Goal: Task Accomplishment & Management: Complete application form

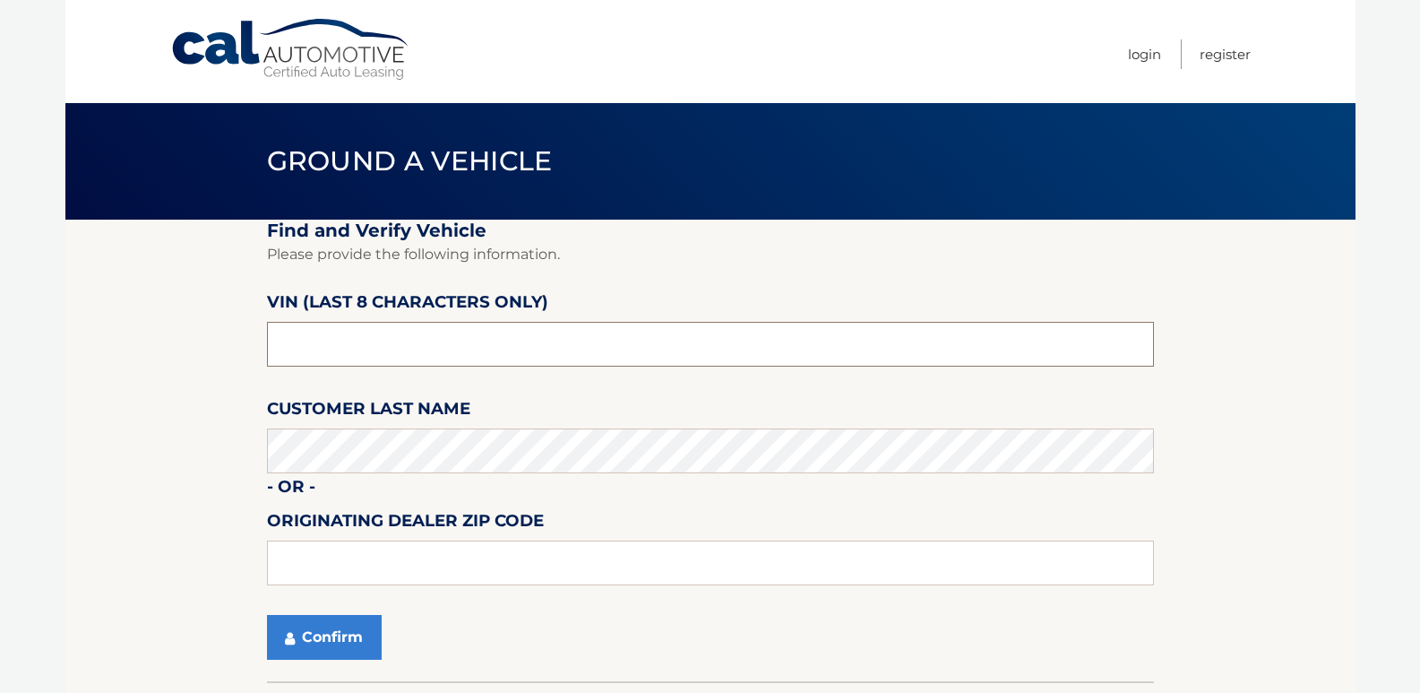
click at [358, 344] on input "text" at bounding box center [710, 344] width 887 height 45
type input "nc189011"
click at [346, 633] on button "Confirm" at bounding box center [324, 637] width 115 height 45
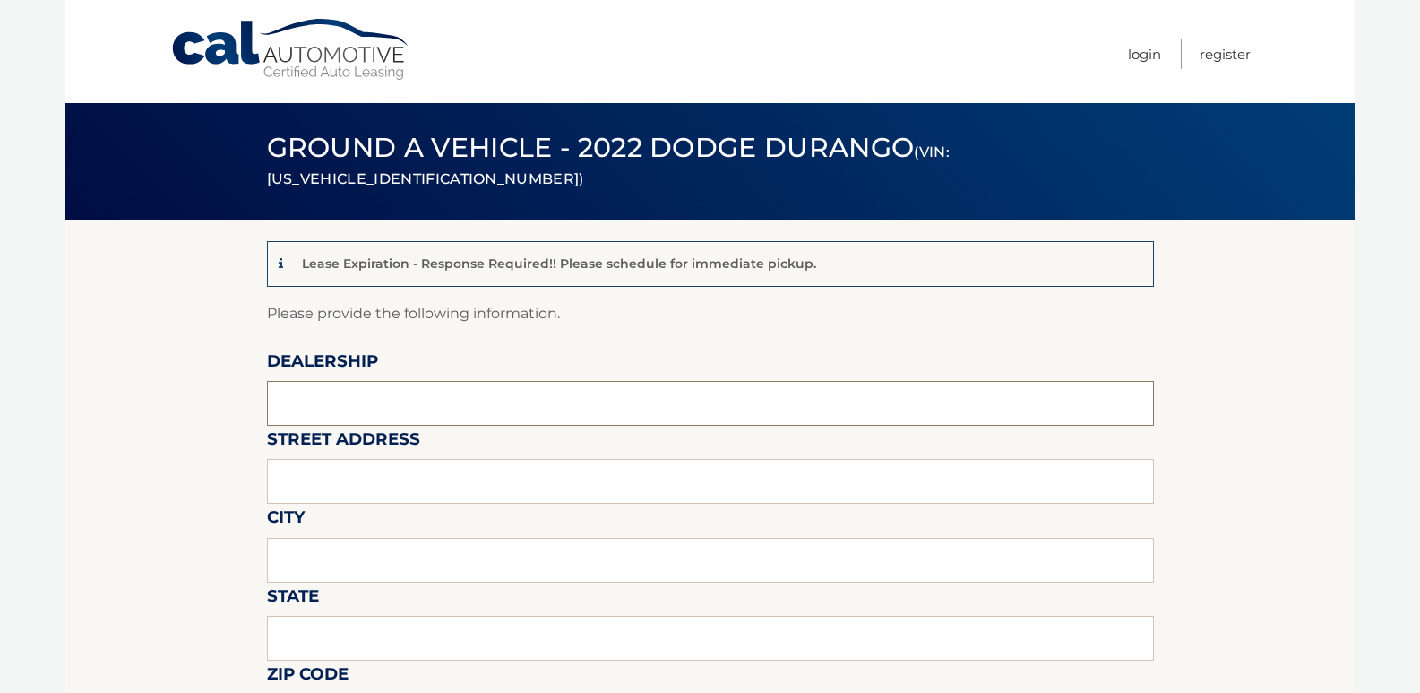
click at [308, 400] on input "text" at bounding box center [710, 403] width 887 height 45
type input "[PERSON_NAME] Dodge"
type input "481 ROUTE 46"
type input "[PERSON_NAME][GEOGRAPHIC_DATA]"
type input "[US_STATE]"
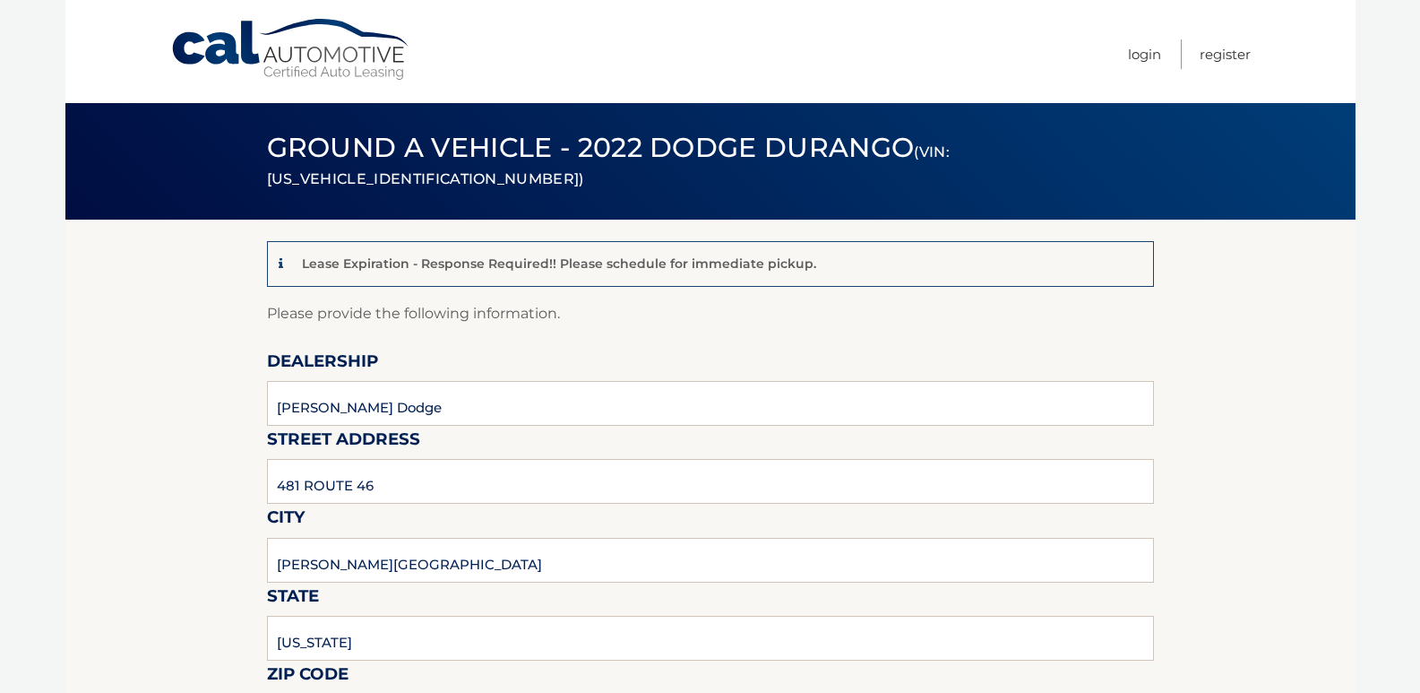
type input "07828"
type input "[PERSON_NAME]"
type input "9085003779"
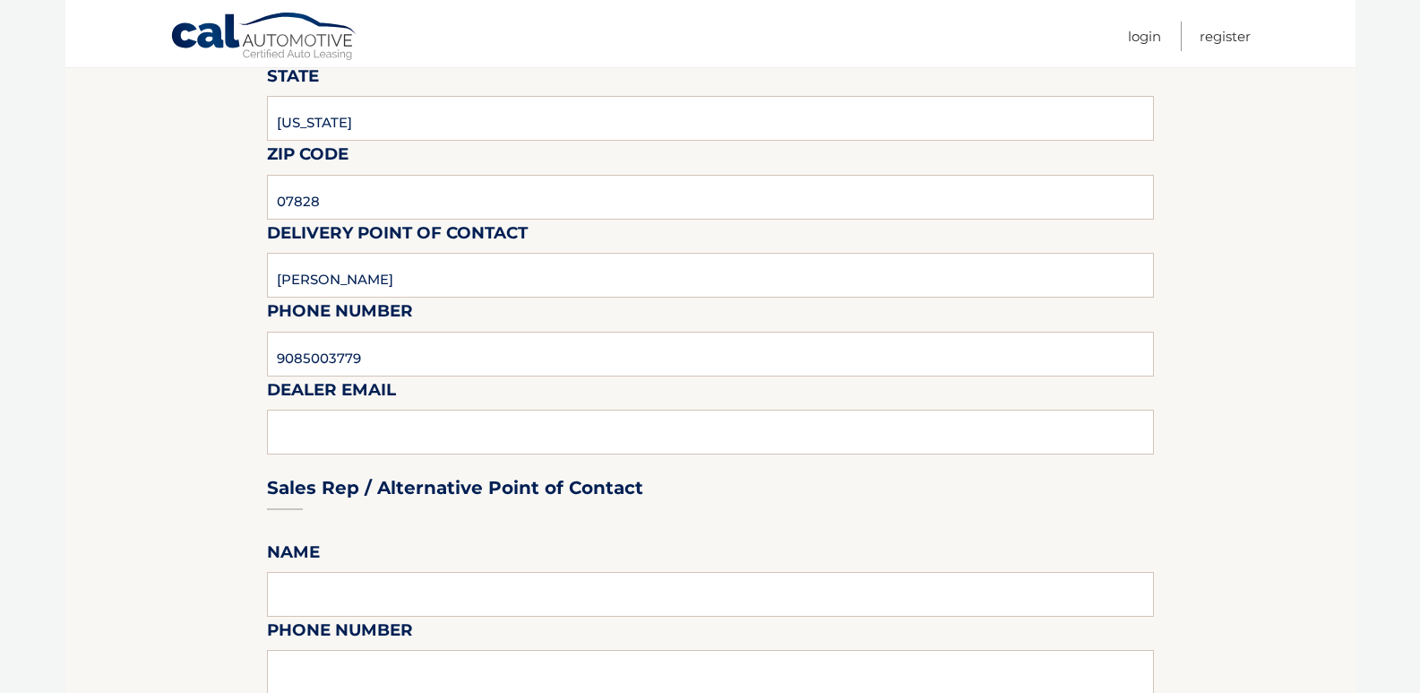
scroll to position [627, 0]
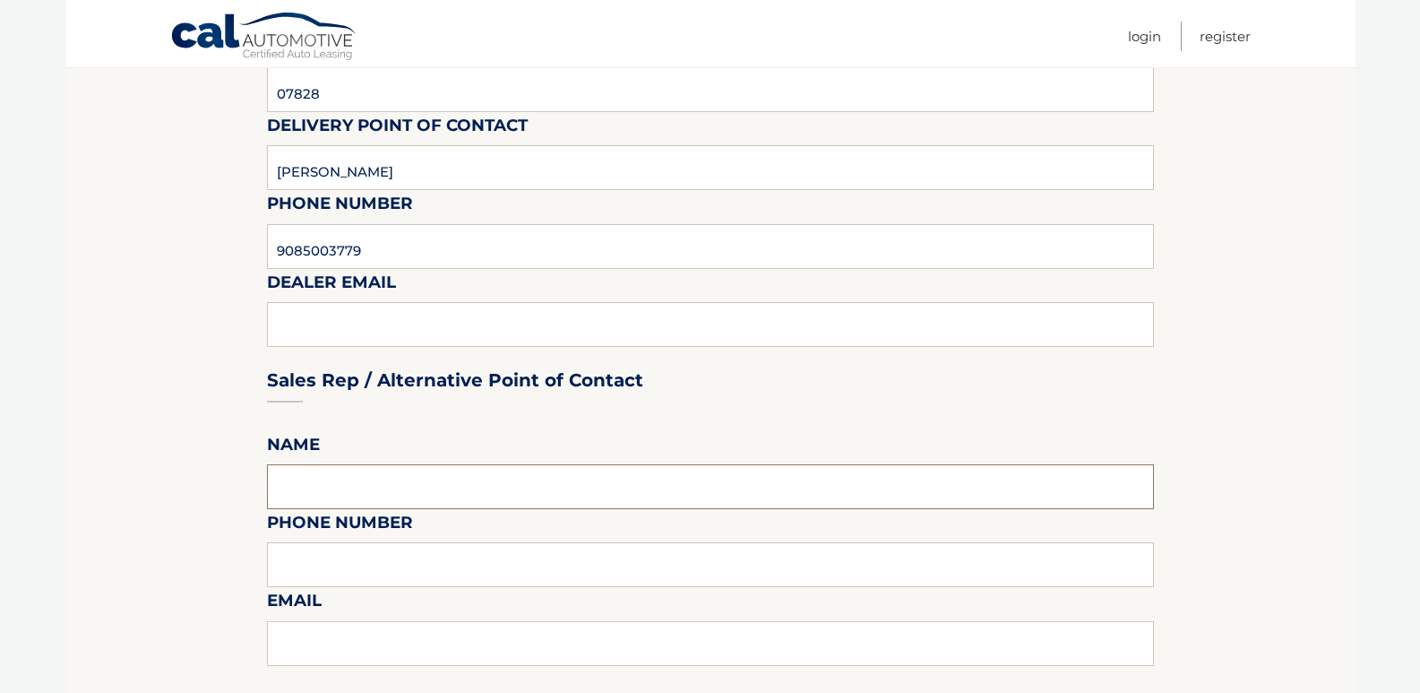
click at [321, 484] on input "text" at bounding box center [710, 486] width 887 height 45
type input "[PERSON_NAME]"
type input "9085003779"
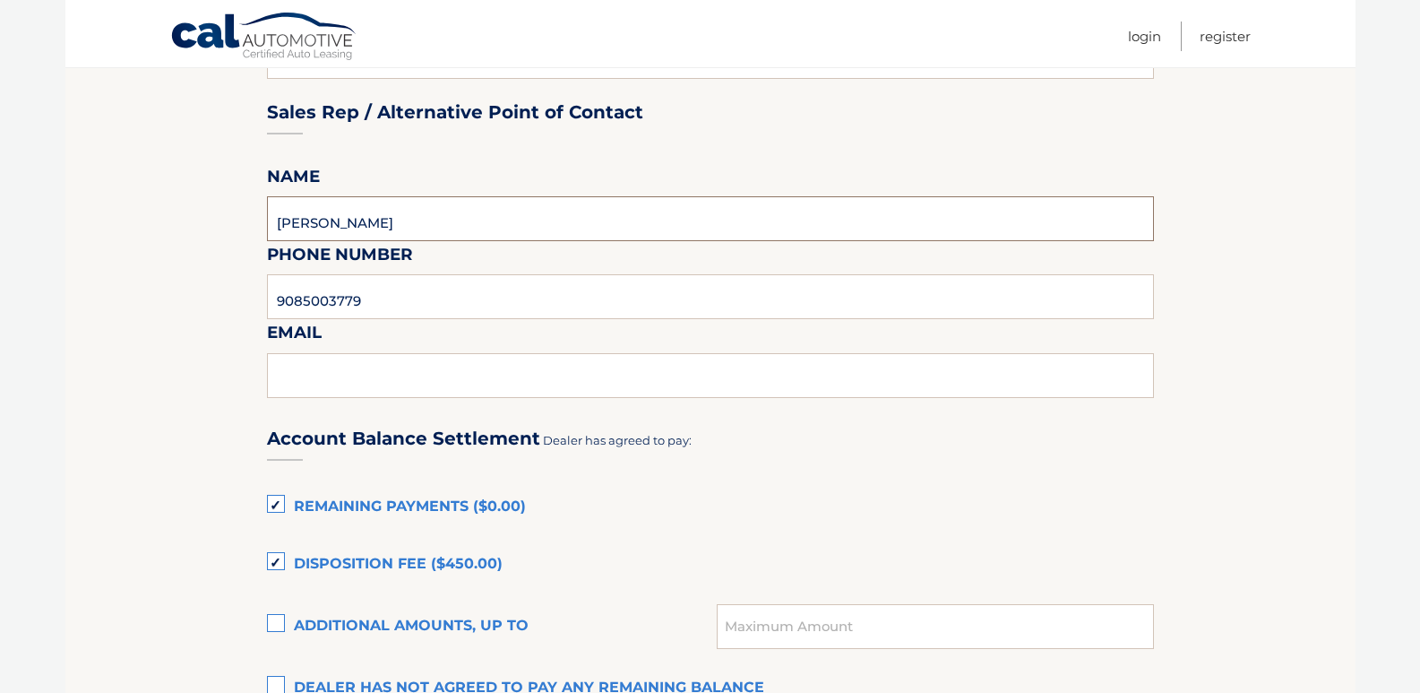
scroll to position [896, 0]
click at [321, 366] on input "text" at bounding box center [710, 374] width 887 height 45
type input "[PERSON_NAME][EMAIL_ADDRESS][DOMAIN_NAME]"
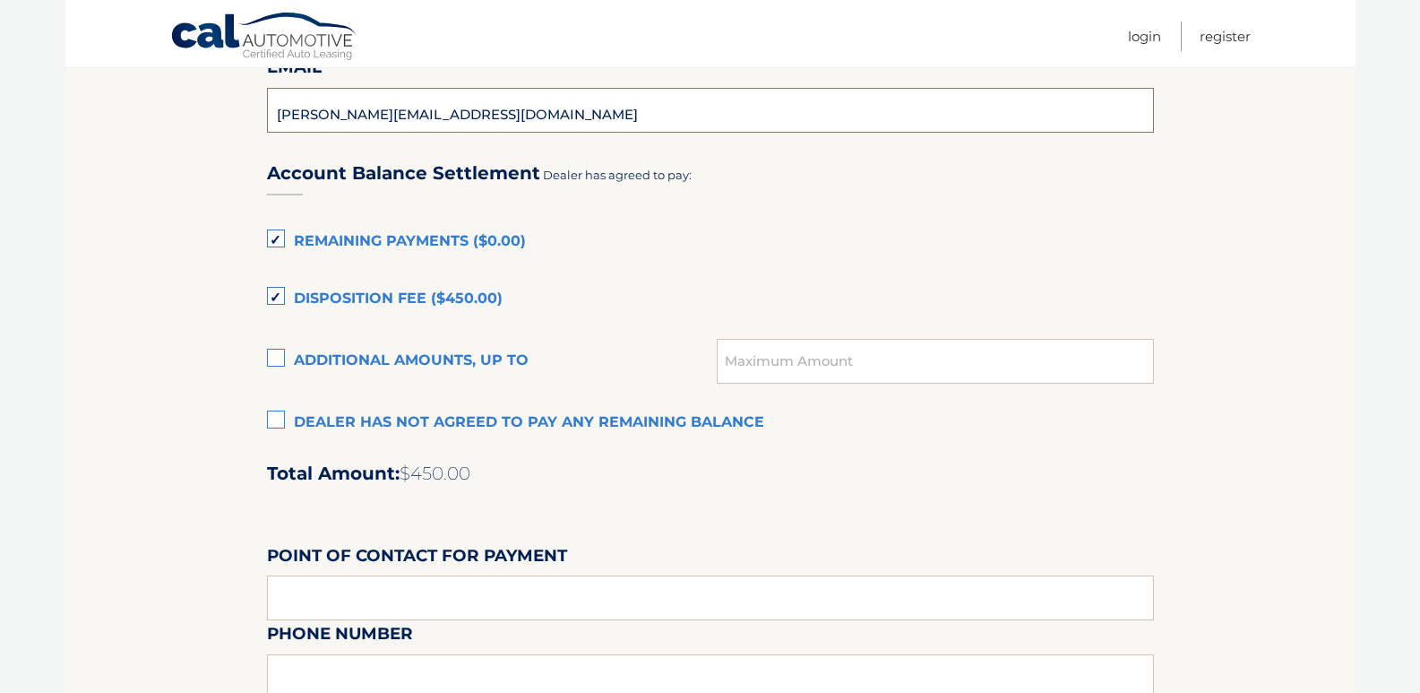
scroll to position [1165, 0]
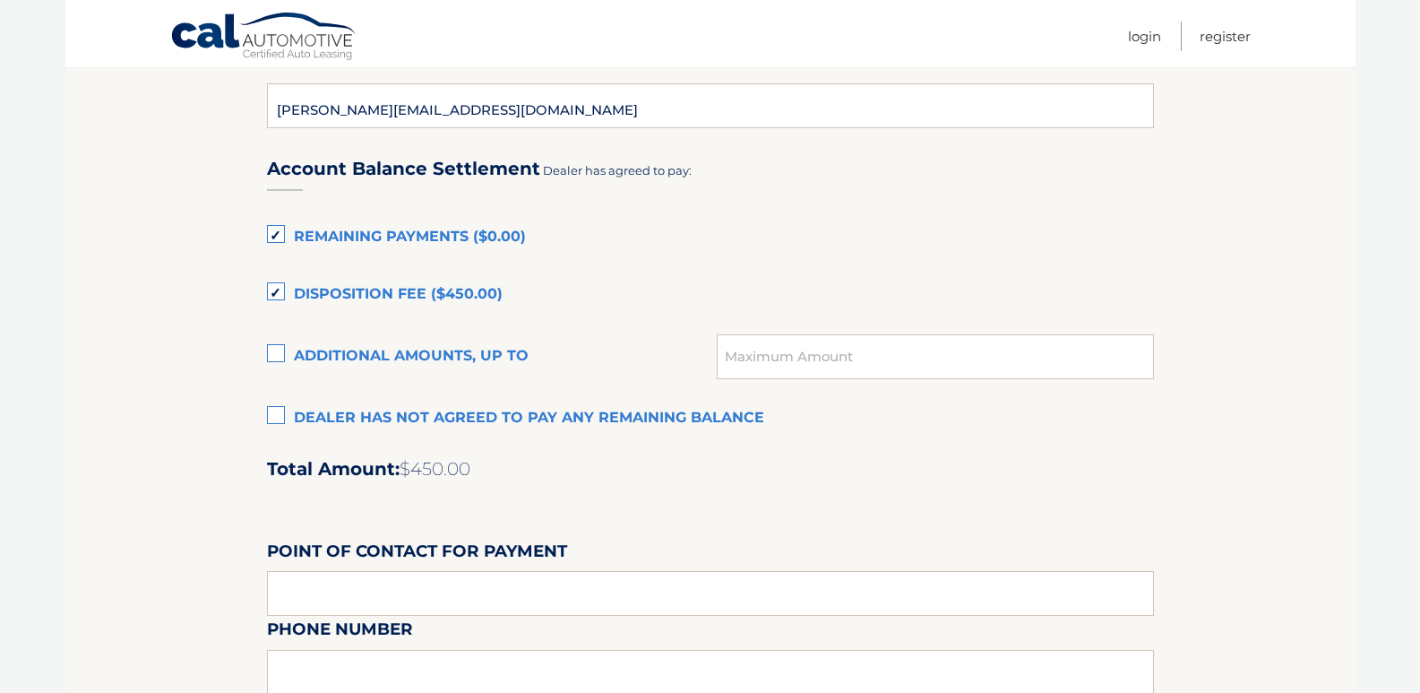
click at [273, 238] on label "Remaining Payments ($0.00)" at bounding box center [710, 238] width 887 height 36
click at [0, 0] on input "Remaining Payments ($0.00)" at bounding box center [0, 0] width 0 height 0
click at [273, 289] on label "Disposition Fee ($450.00)" at bounding box center [710, 295] width 887 height 36
click at [0, 0] on input "Disposition Fee ($450.00)" at bounding box center [0, 0] width 0 height 0
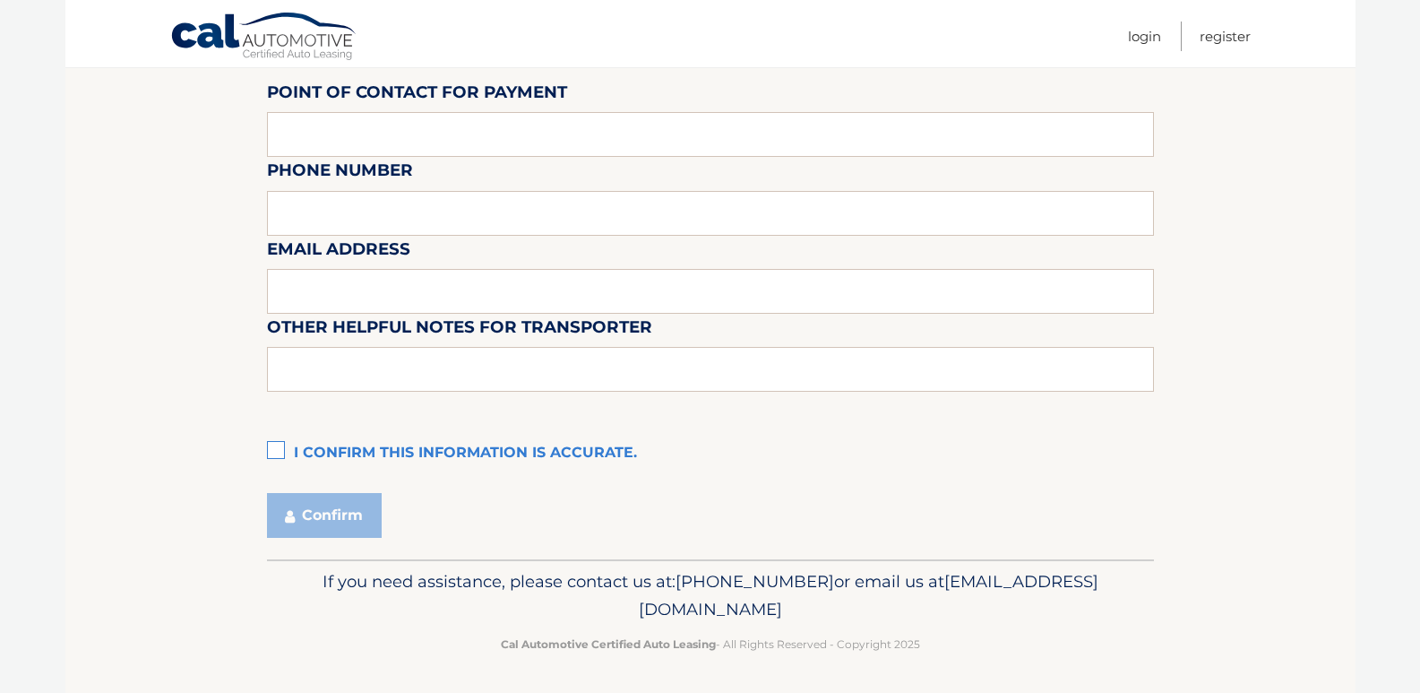
scroll to position [1626, 0]
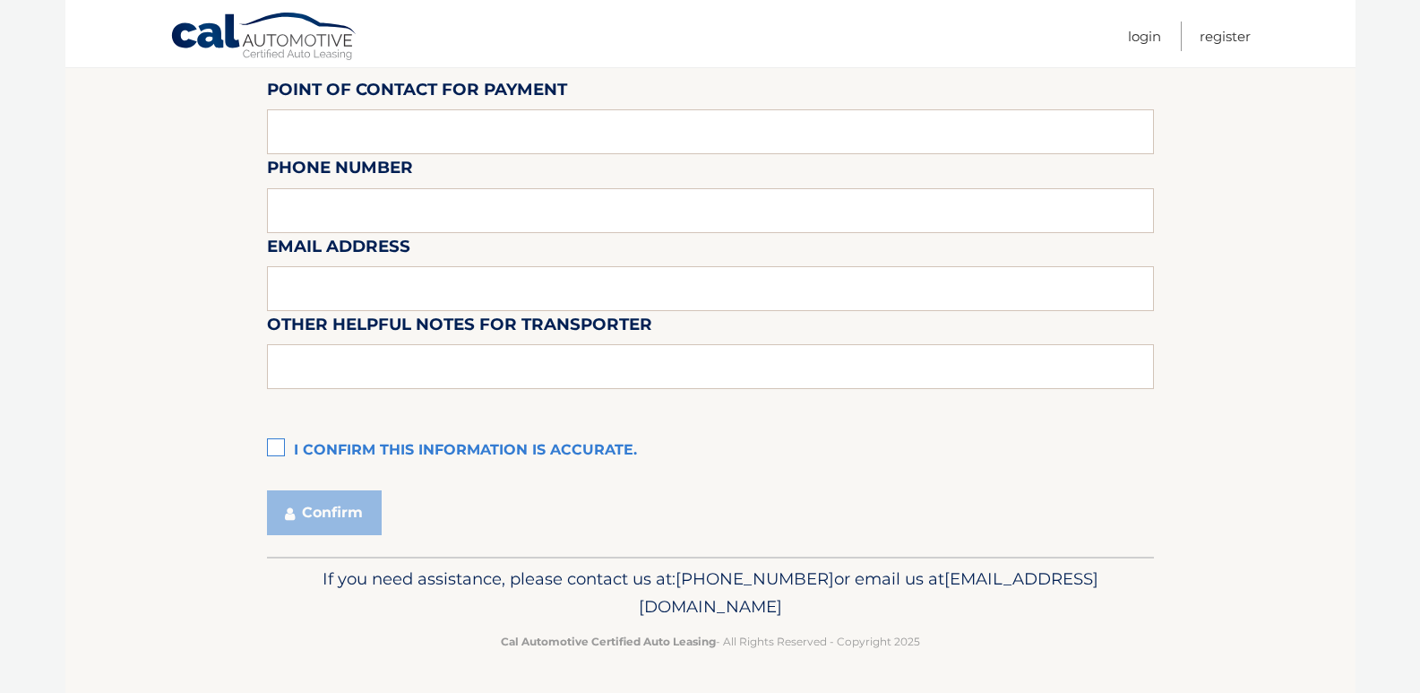
click at [276, 449] on label "I confirm this information is accurate." at bounding box center [710, 451] width 887 height 36
click at [0, 0] on input "I confirm this information is accurate." at bounding box center [0, 0] width 0 height 0
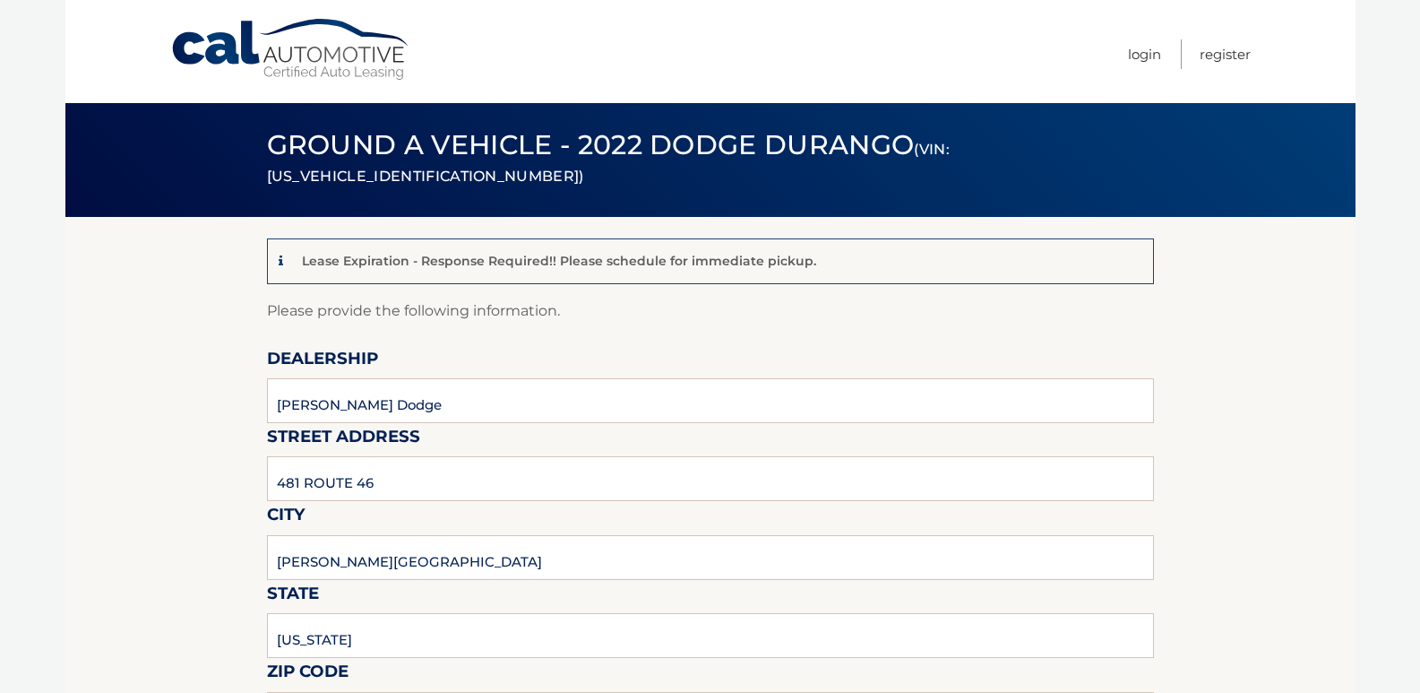
scroll to position [0, 0]
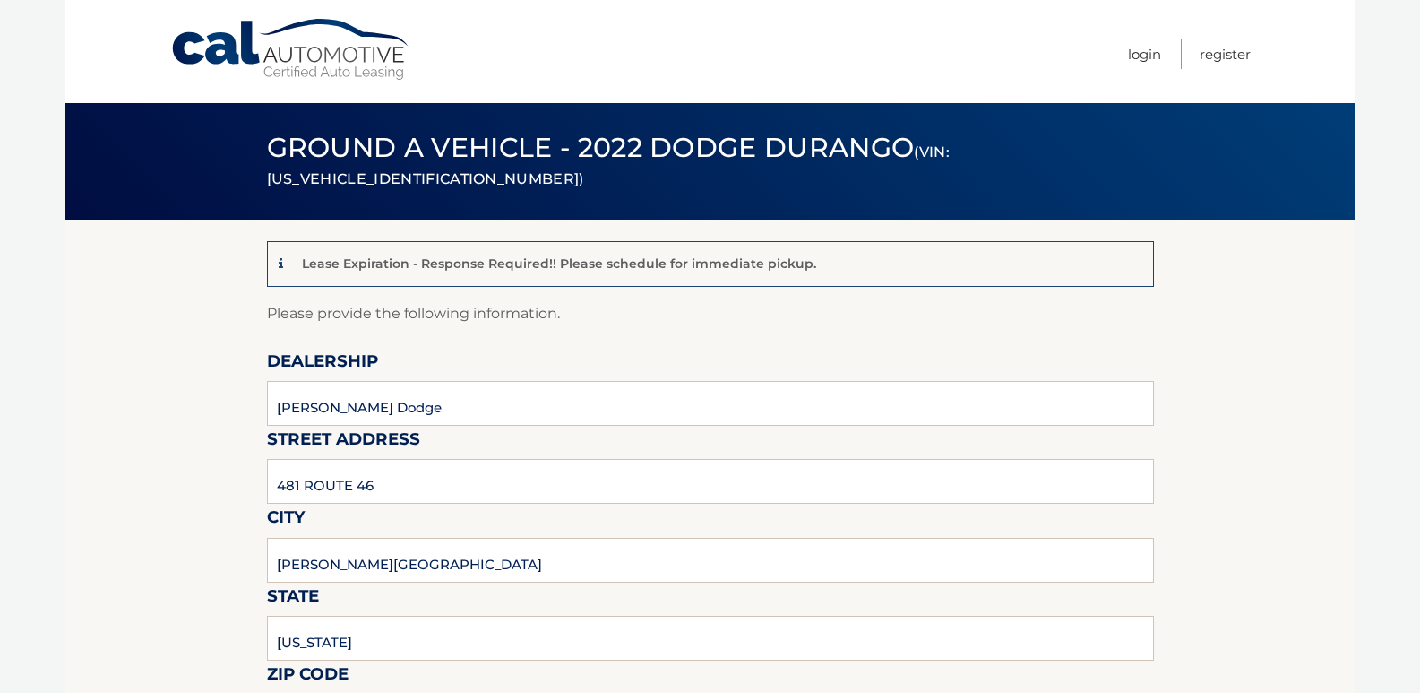
drag, startPoint x: 804, startPoint y: 48, endPoint x: 803, endPoint y: 36, distance: 12.6
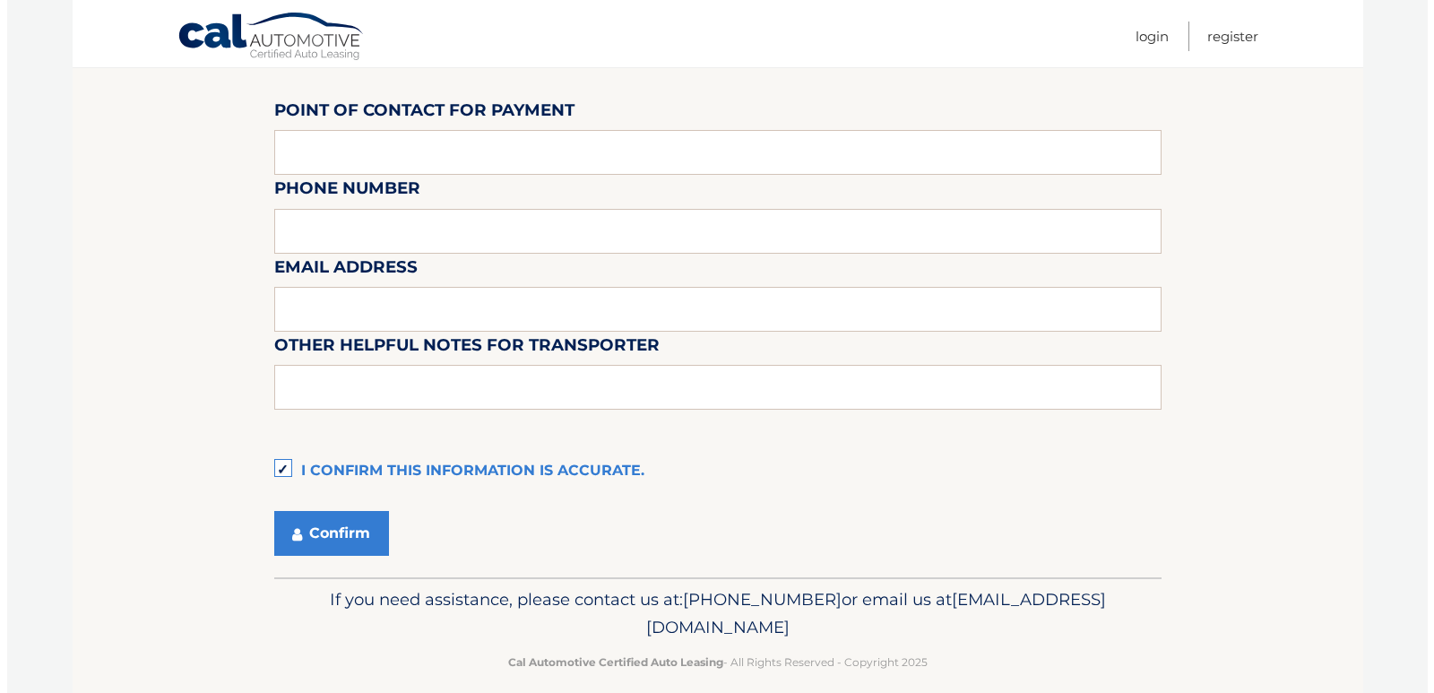
scroll to position [1626, 0]
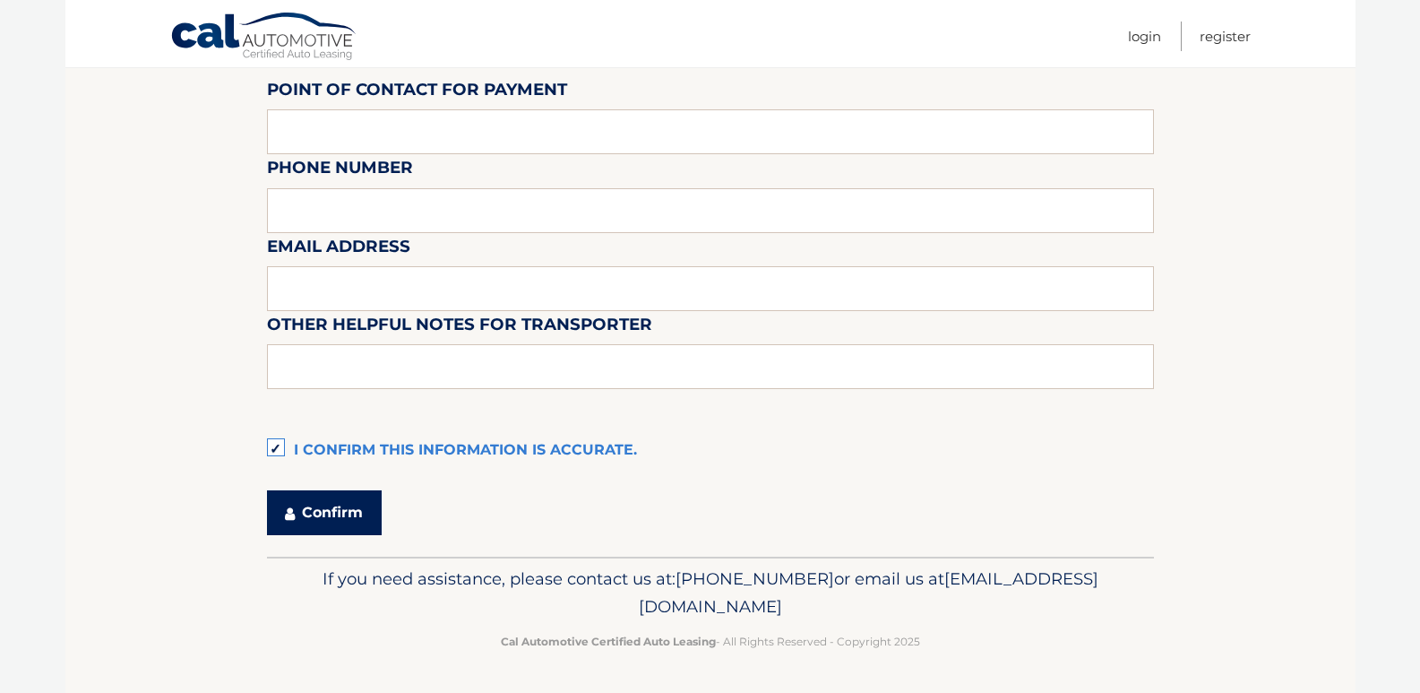
click at [323, 501] on button "Confirm" at bounding box center [324, 512] width 115 height 45
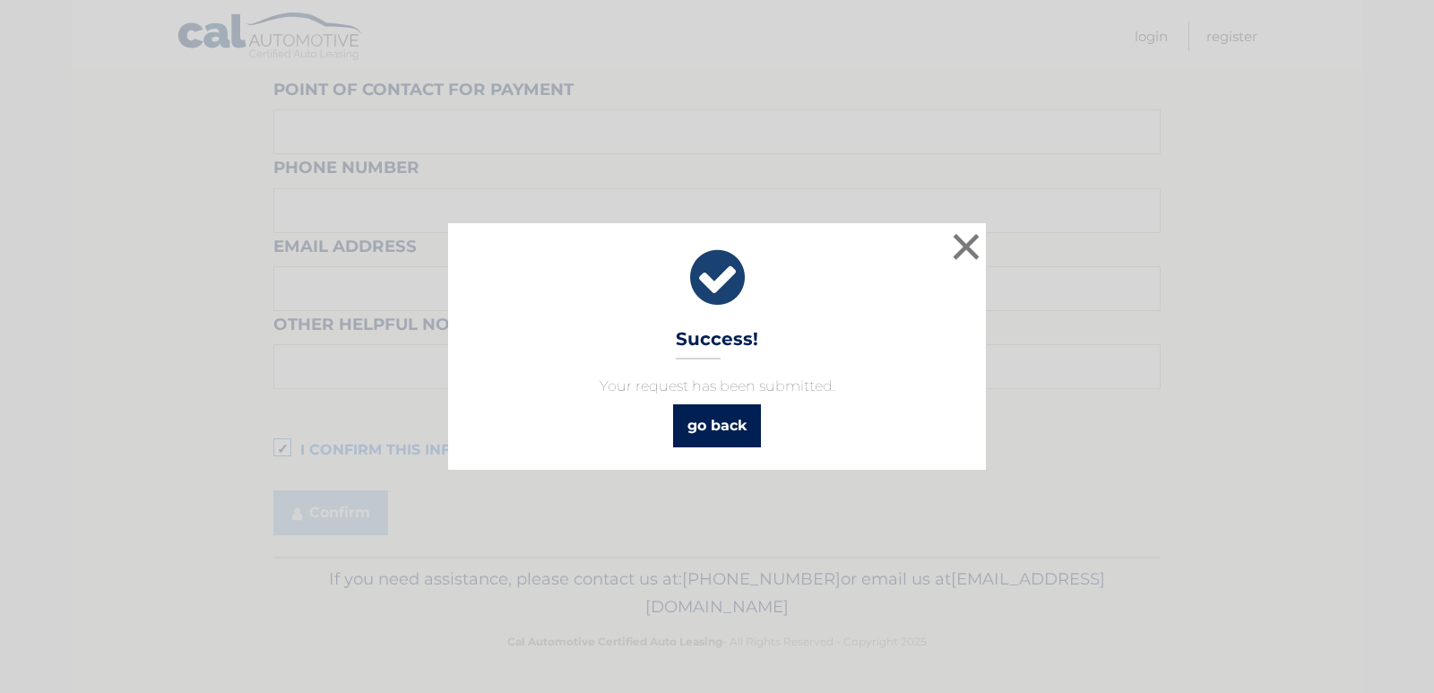
click at [733, 420] on link "go back" at bounding box center [717, 425] width 88 height 43
